Goal: Communication & Community: Answer question/provide support

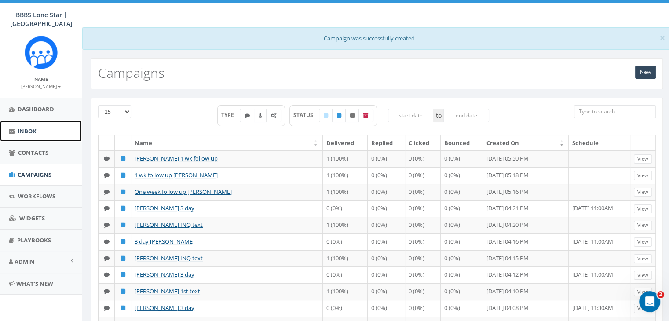
click at [23, 127] on span "Inbox" at bounding box center [27, 131] width 19 height 8
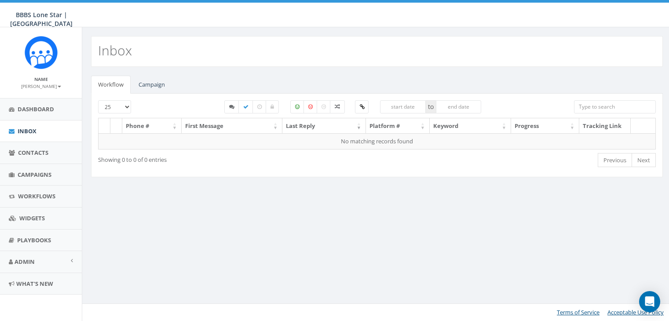
select select
click at [148, 83] on link "Campaign" at bounding box center [152, 85] width 40 height 18
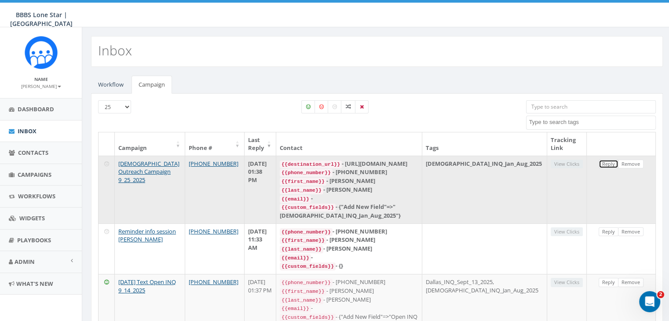
click at [609, 163] on link "Reply" at bounding box center [609, 164] width 20 height 9
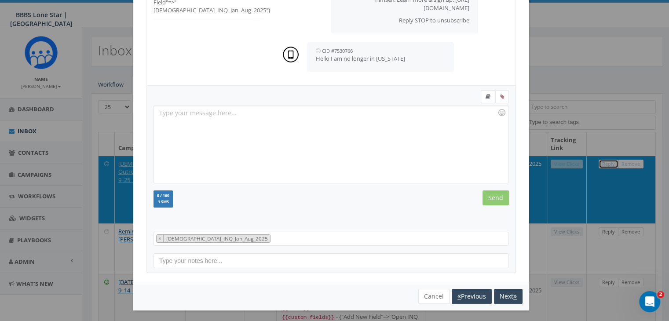
scroll to position [118, 0]
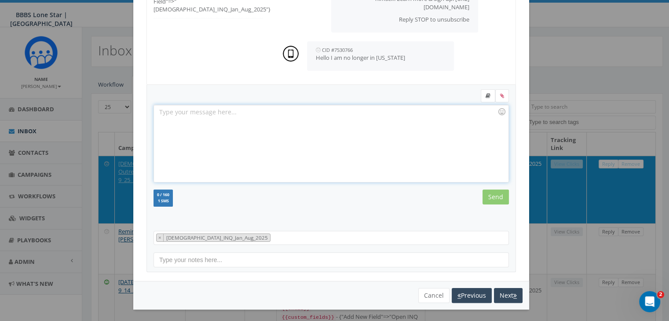
click at [298, 116] on div at bounding box center [331, 143] width 354 height 77
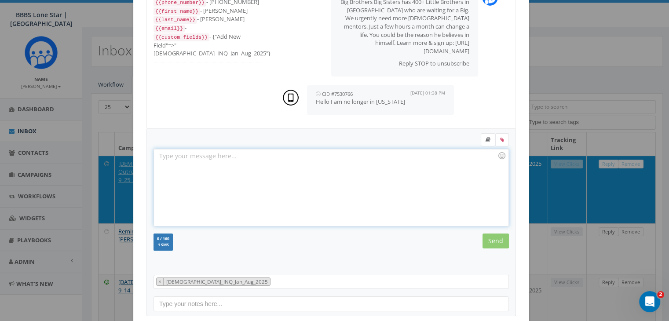
scroll to position [30, 0]
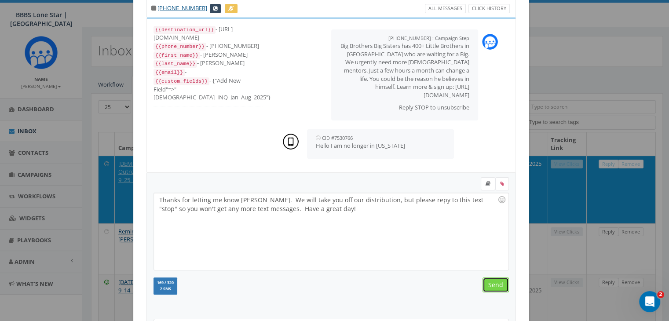
click at [483, 279] on input "Send" at bounding box center [496, 285] width 26 height 15
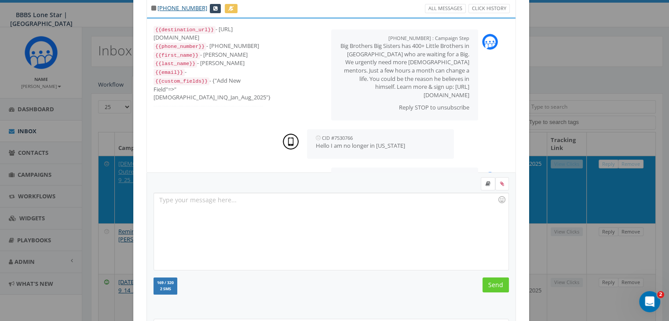
scroll to position [60, 0]
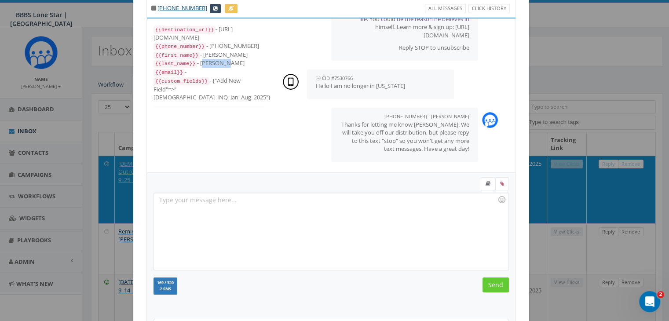
drag, startPoint x: 228, startPoint y: 62, endPoint x: 195, endPoint y: 60, distance: 32.6
click at [195, 60] on div "{{last_name}} - [PERSON_NAME]" at bounding box center [209, 63] width 110 height 9
copy div "[PERSON_NAME]"
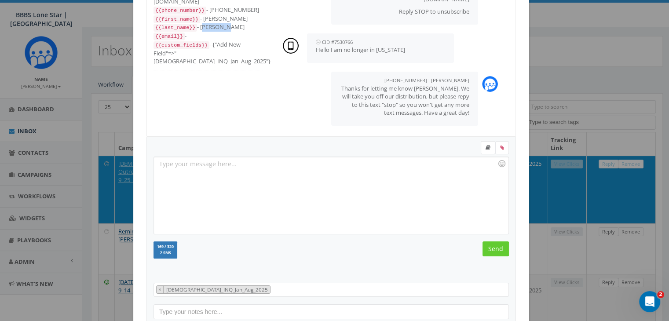
scroll to position [118, 0]
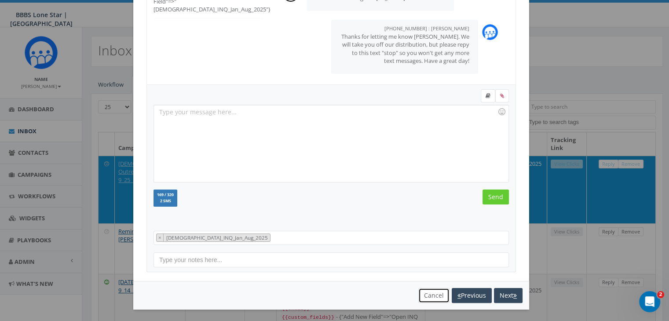
click at [436, 292] on button "Cancel" at bounding box center [434, 295] width 31 height 15
